Goal: Task Accomplishment & Management: Use online tool/utility

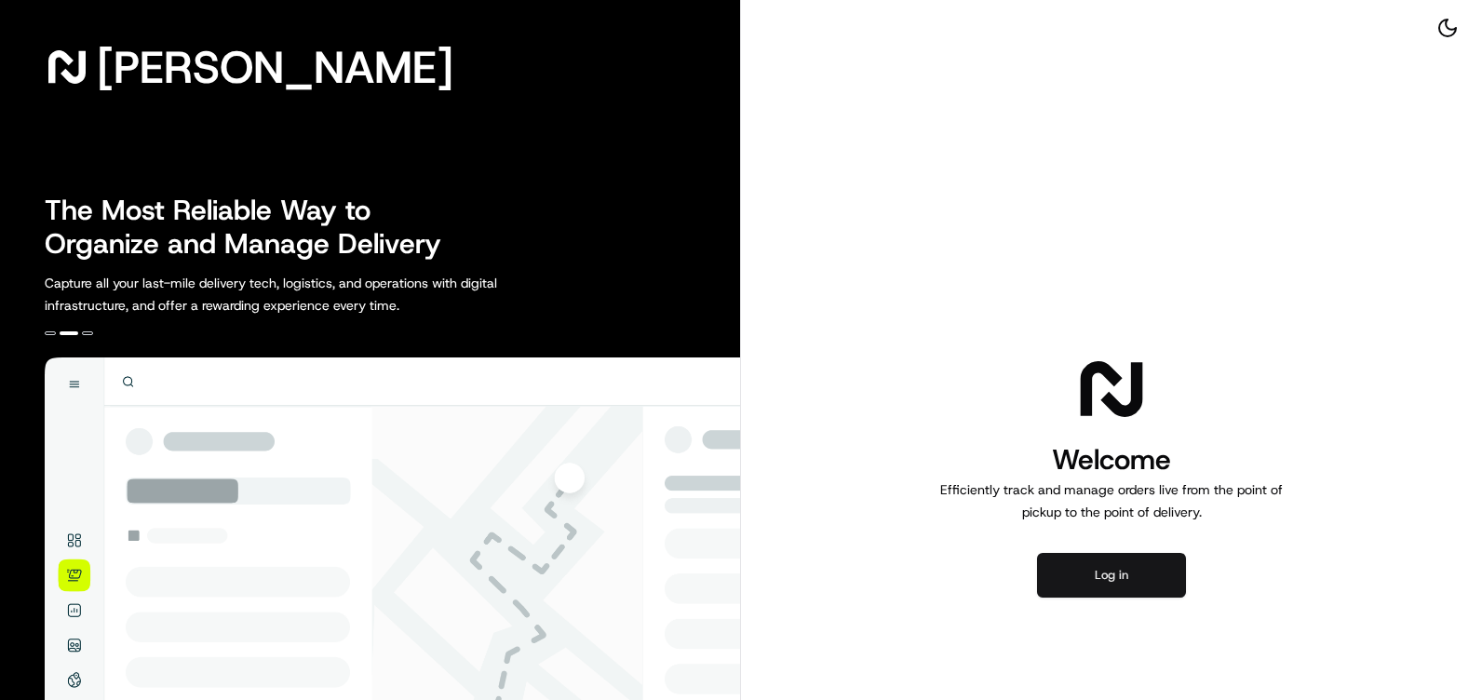
click at [1106, 575] on button "Log in" at bounding box center [1111, 575] width 149 height 45
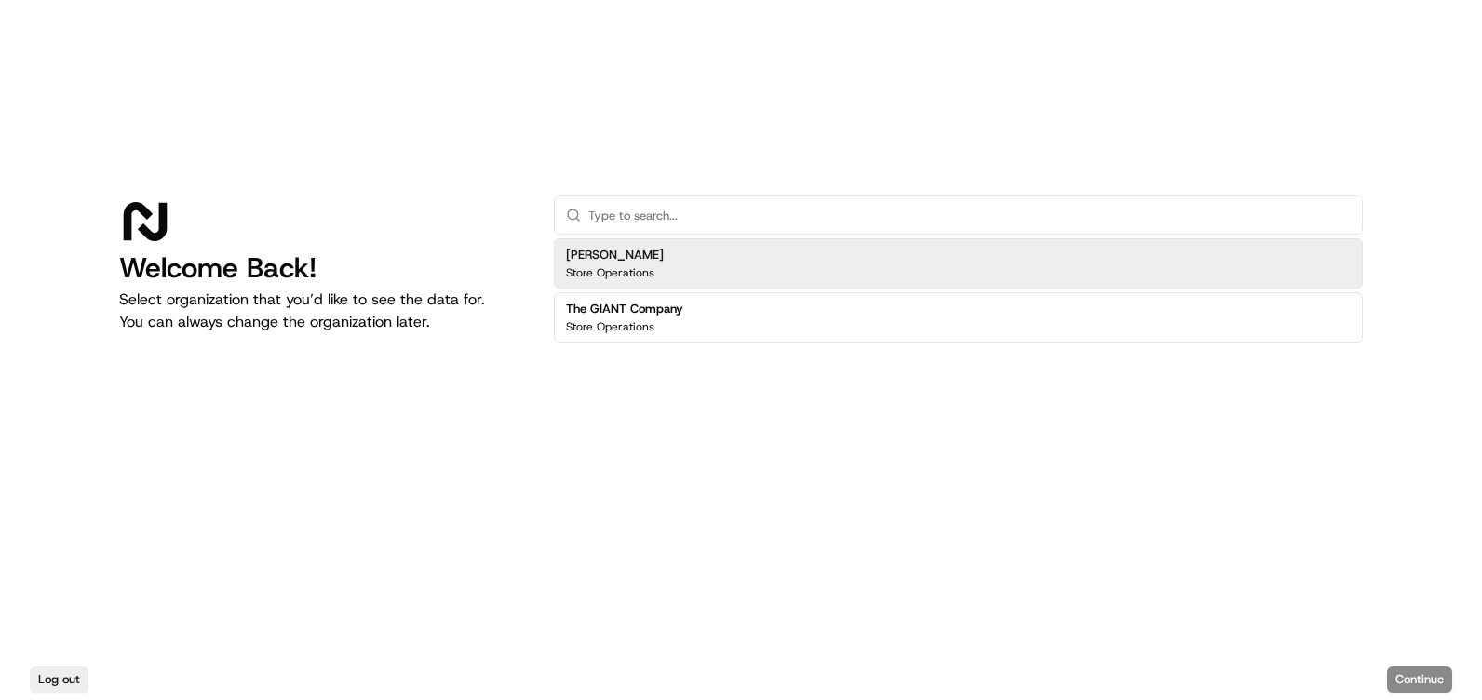
click at [684, 255] on div "[PERSON_NAME] Store Operations" at bounding box center [958, 263] width 809 height 50
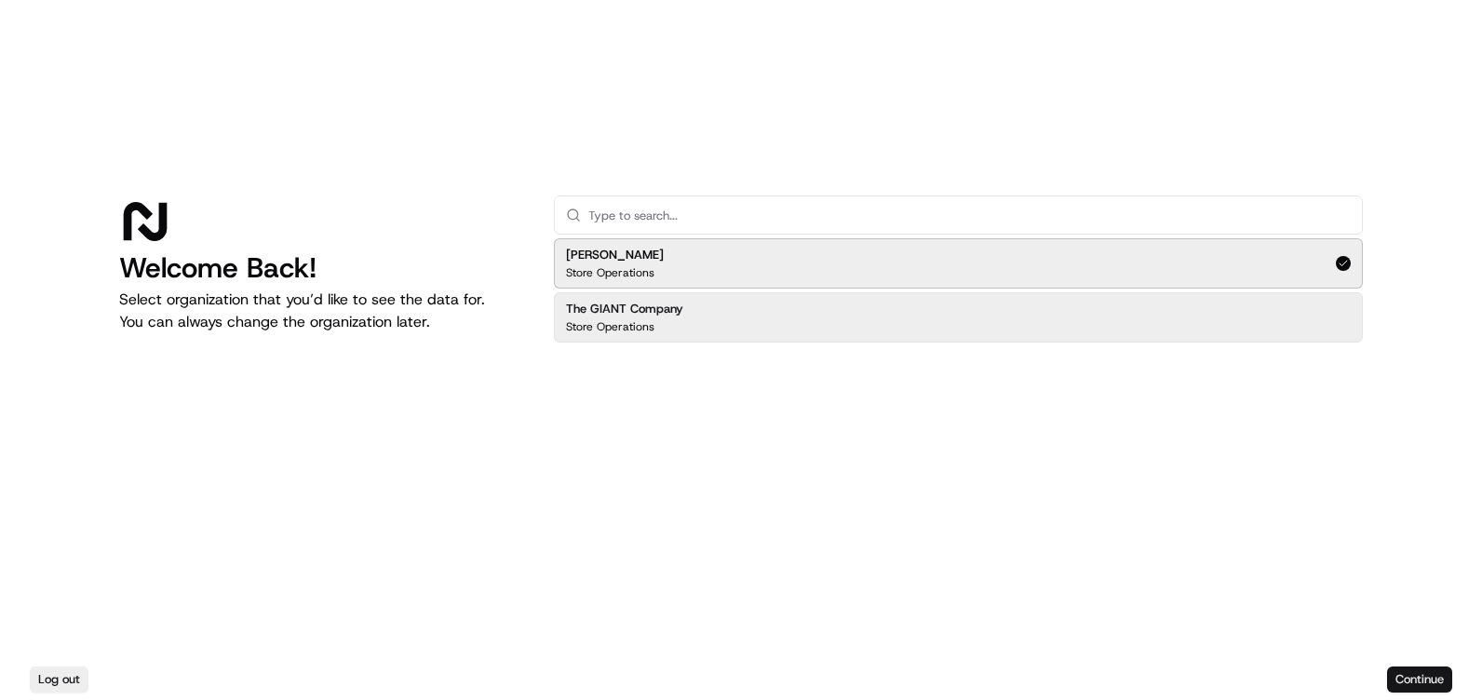
click at [1420, 674] on button "Continue" at bounding box center [1419, 679] width 65 height 26
